Goal: Submit feedback/report problem

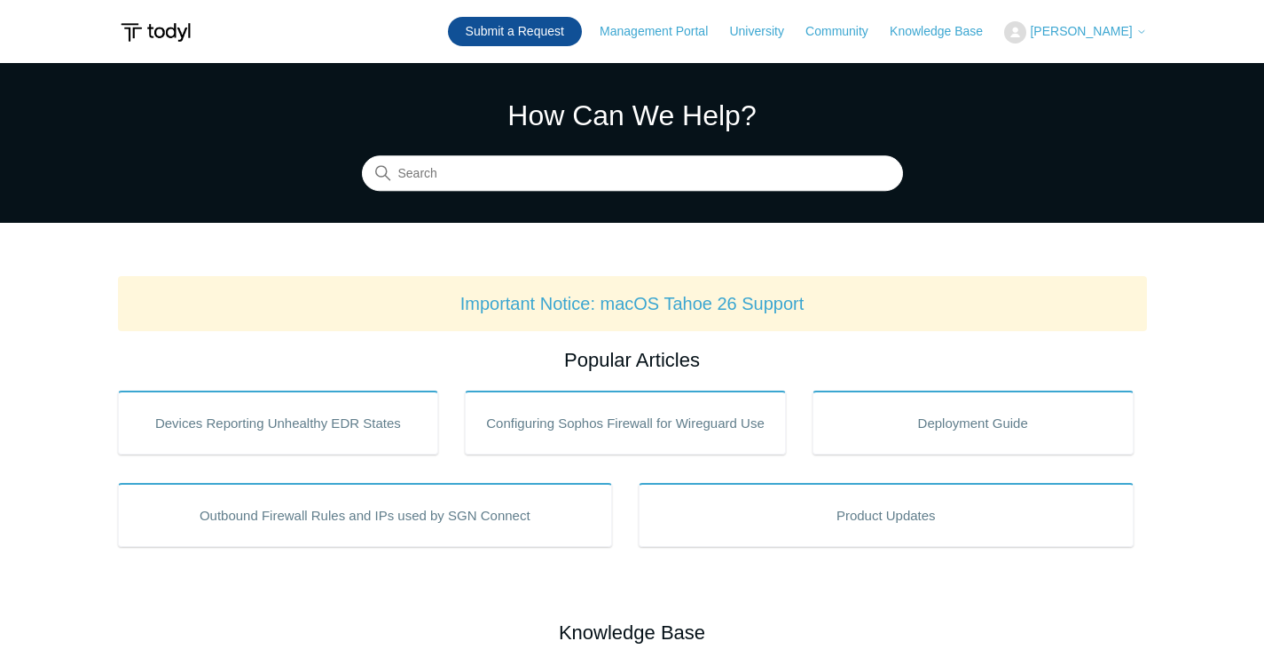
click at [575, 28] on link "Submit a Request" at bounding box center [515, 31] width 134 height 29
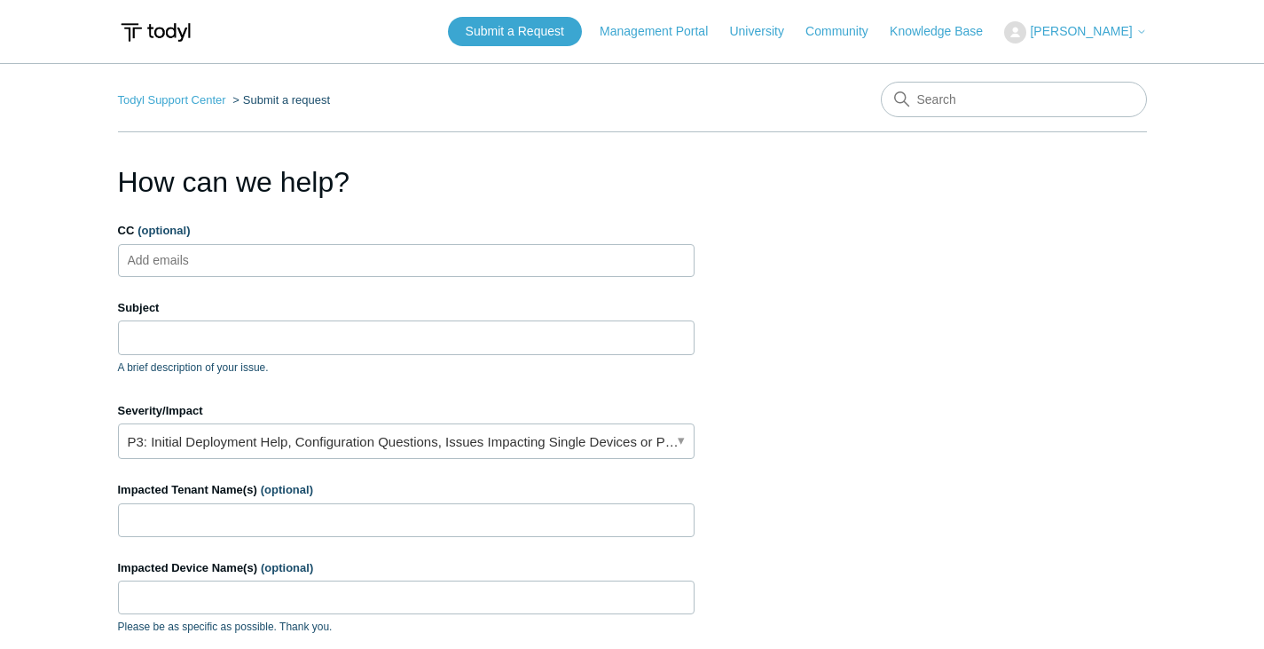
click at [349, 318] on div "Subject A brief description of your issue." at bounding box center [406, 337] width 577 height 76
click at [337, 334] on input "Subject" at bounding box center [406, 337] width 577 height 34
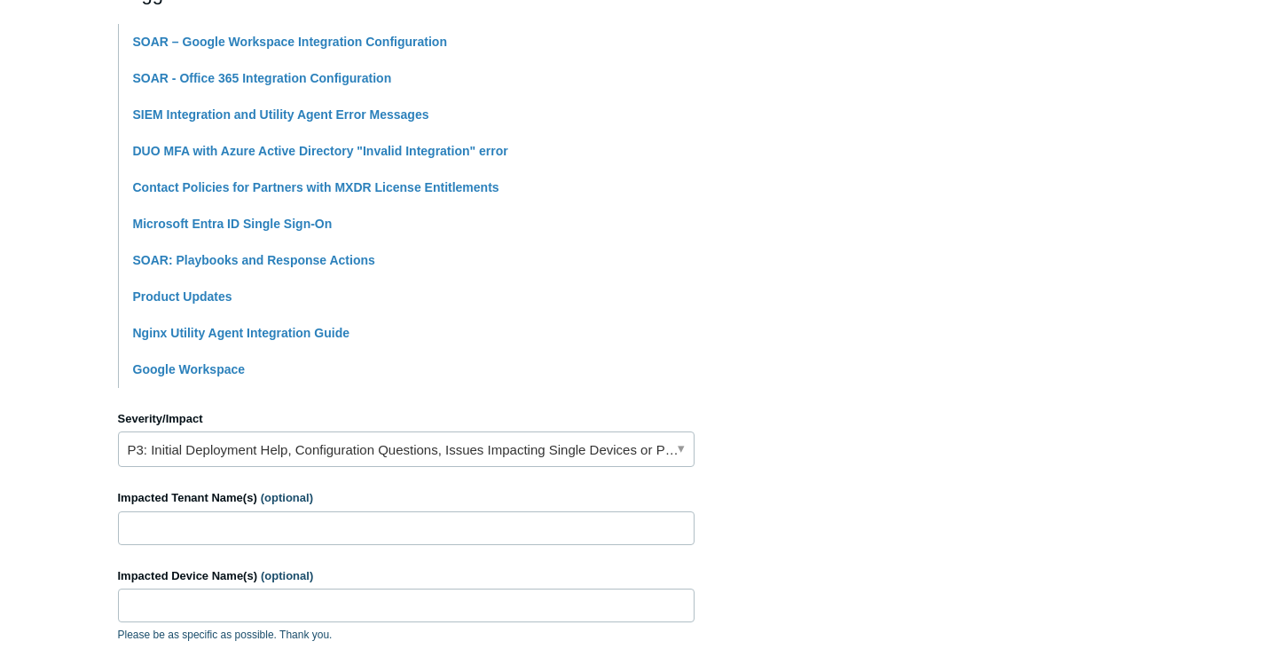
scroll to position [424, 0]
type input "SOAR integration error"
click at [280, 517] on input "Impacted Tenant Name(s) (optional)" at bounding box center [406, 527] width 577 height 34
type input "Attitude IT Internal"
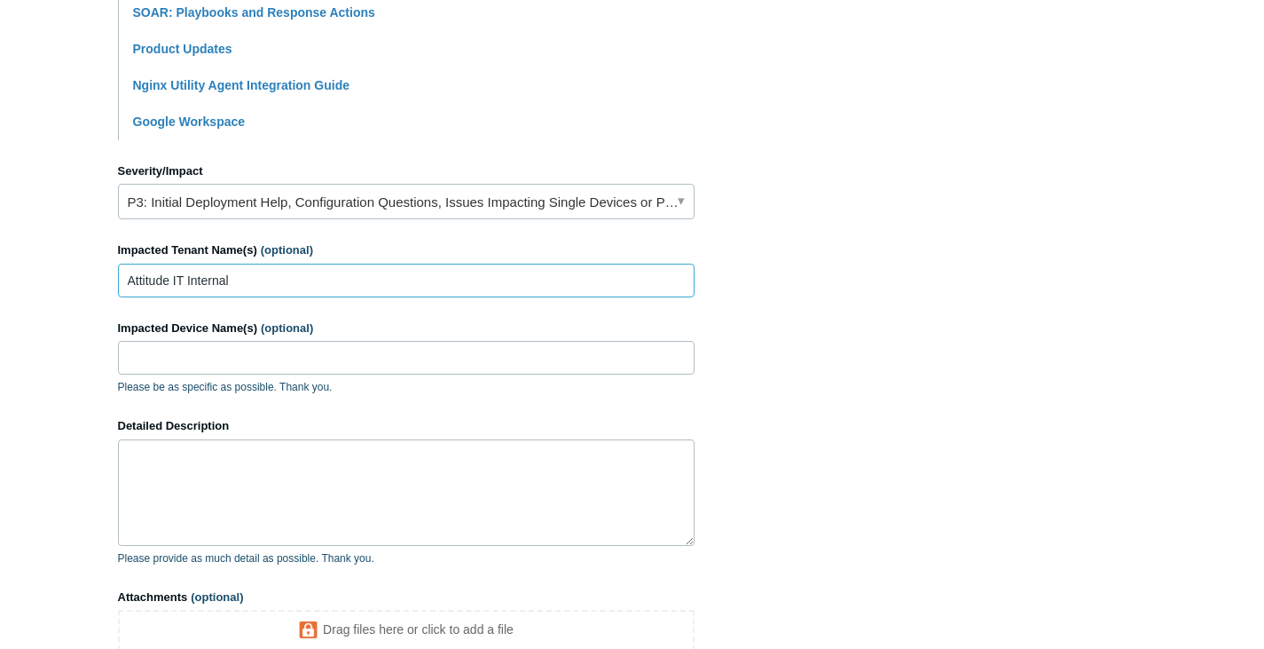
scroll to position [689, 0]
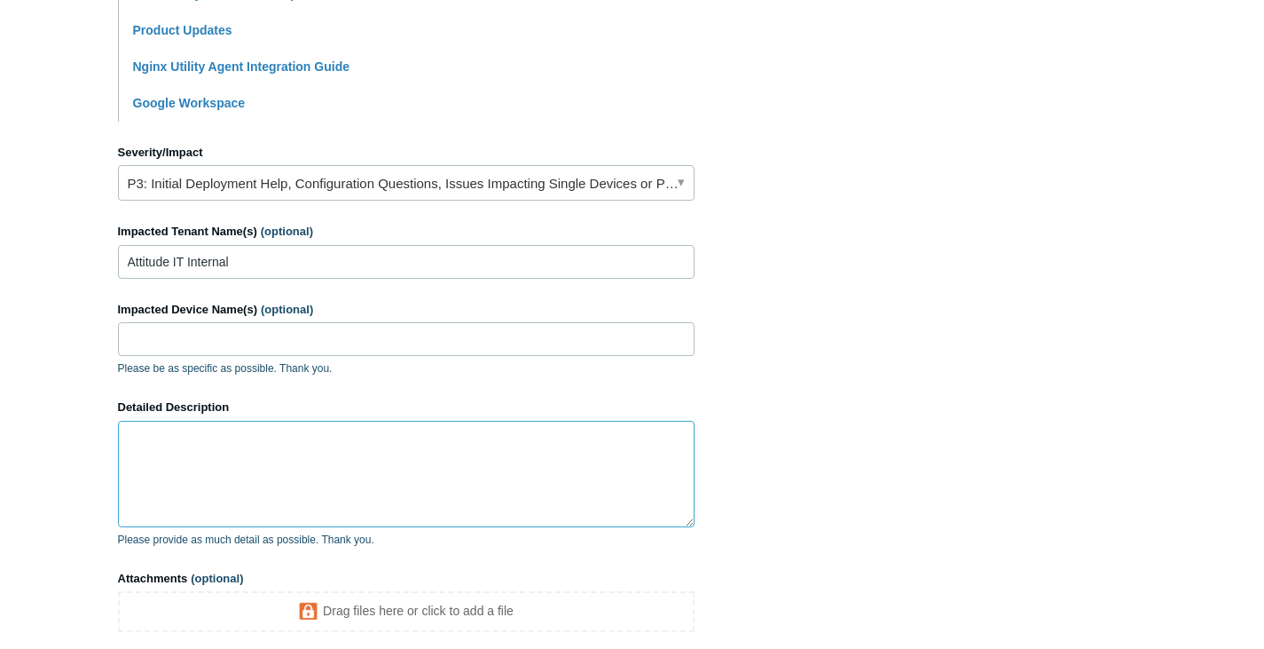
click at [277, 448] on textarea "Detailed Description" at bounding box center [406, 474] width 577 height 106
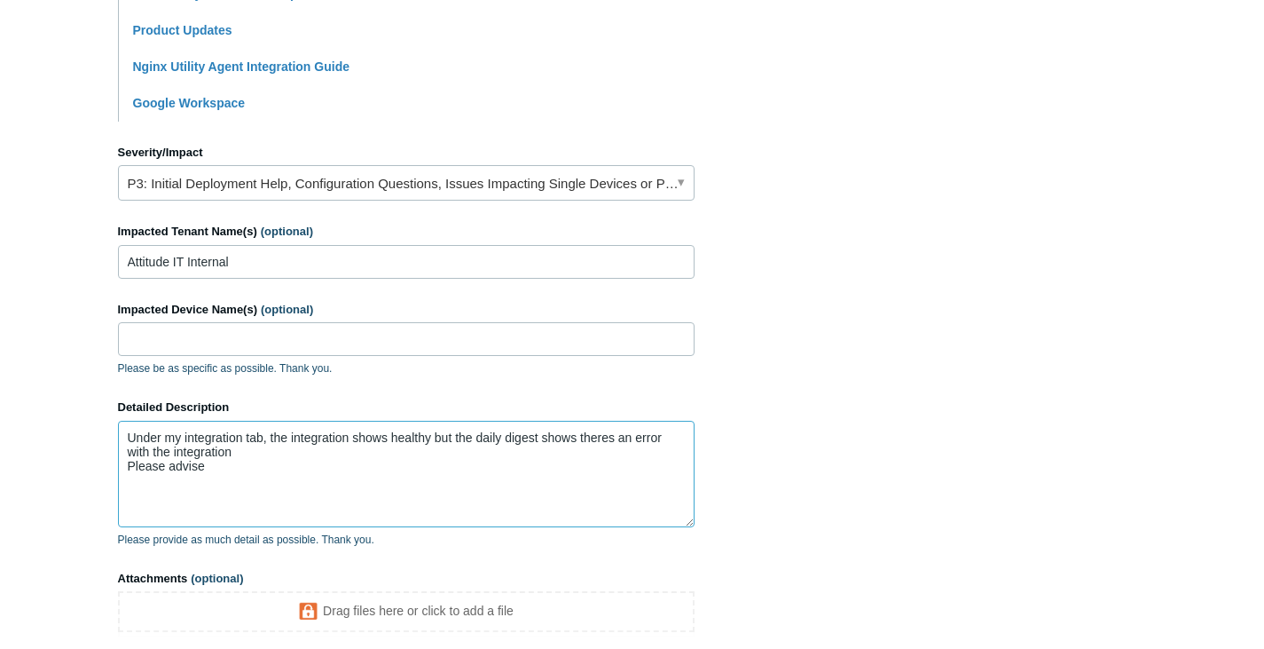
scroll to position [861, 0]
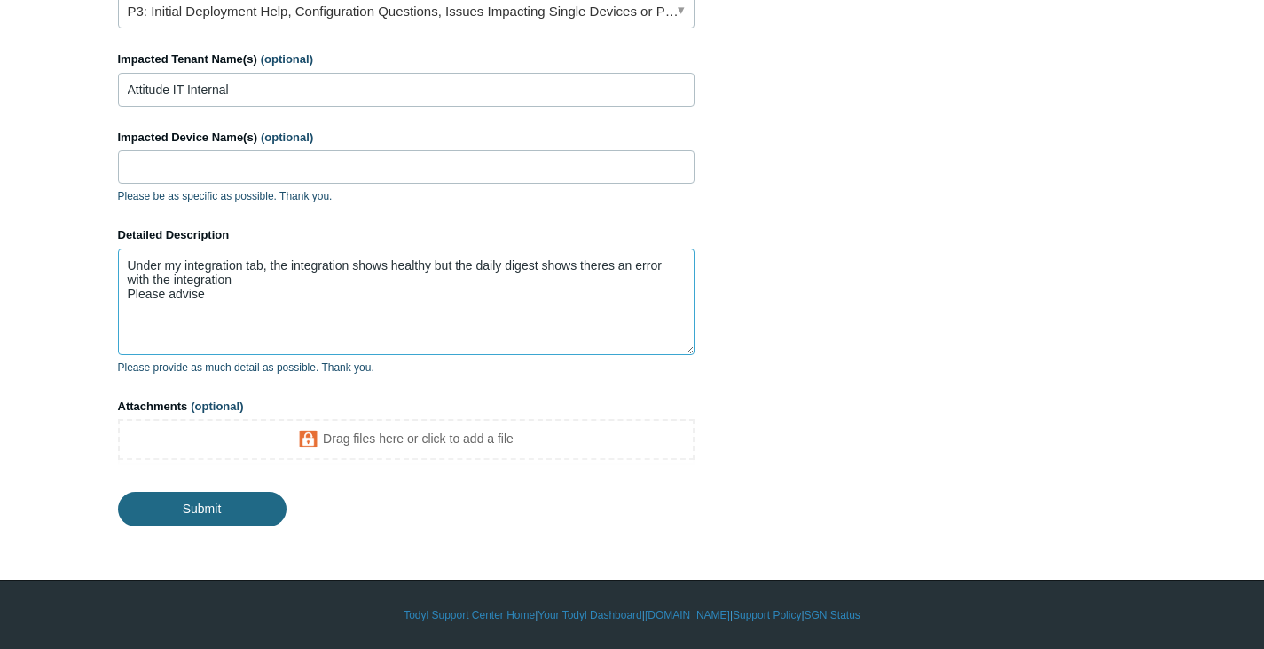
type textarea "Under my integration tab, the integration shows healthy but the daily digest sh…"
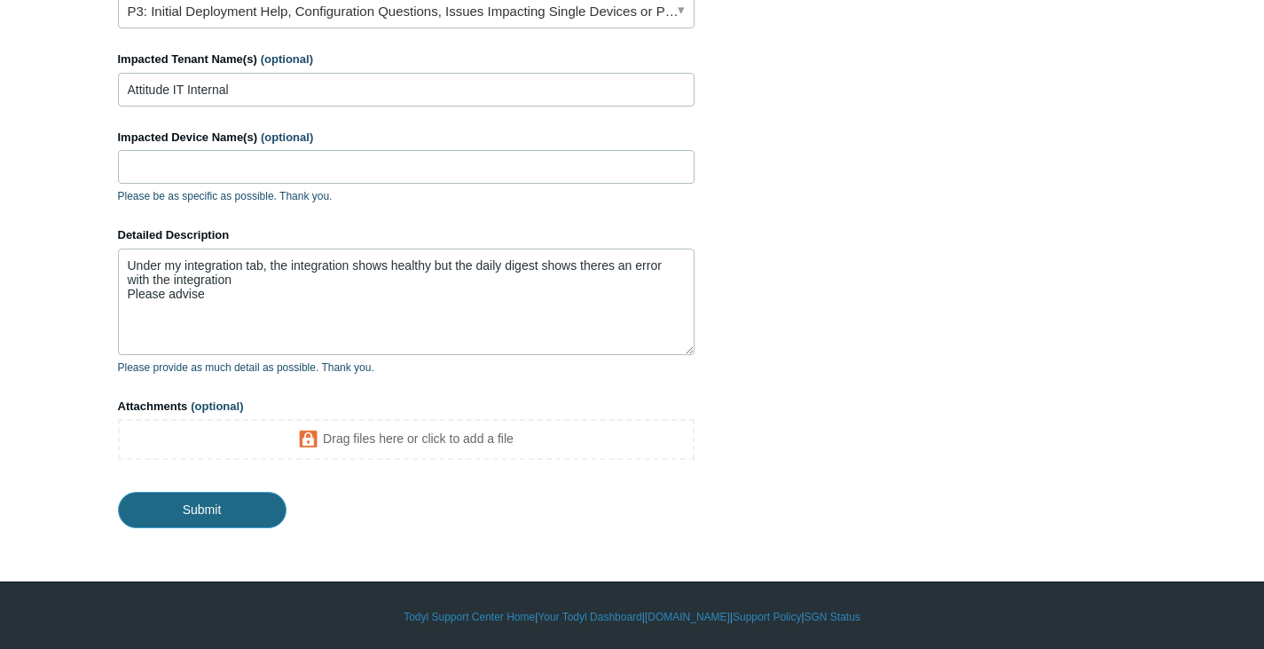
click at [251, 515] on input "Submit" at bounding box center [202, 509] width 169 height 35
